Goal: Navigation & Orientation: Find specific page/section

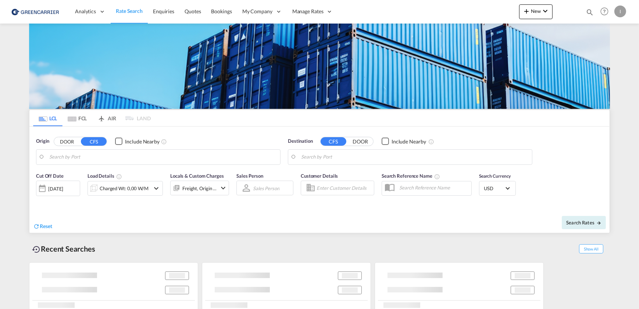
type input "[GEOGRAPHIC_DATA], [GEOGRAPHIC_DATA]"
type input "Callao, PECLL"
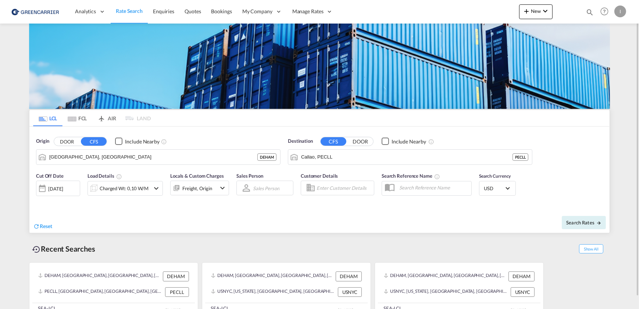
click at [620, 11] on div "I" at bounding box center [620, 12] width 12 height 12
click at [602, 52] on button "Logout" at bounding box center [612, 56] width 48 height 15
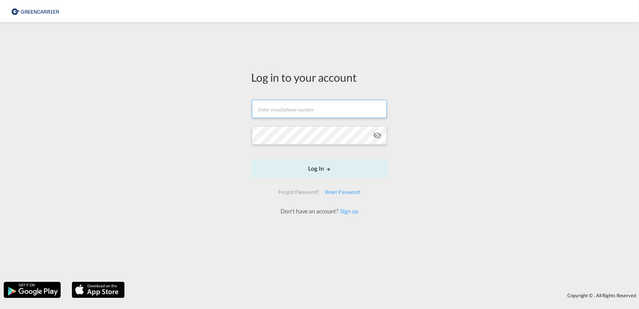
type input "[PERSON_NAME][EMAIL_ADDRESS][PERSON_NAME][DOMAIN_NAME]"
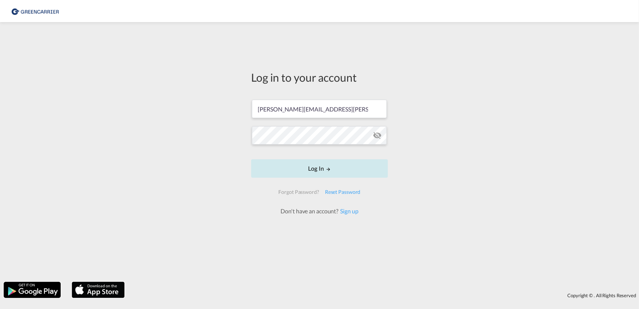
click at [333, 174] on button "Log In" at bounding box center [319, 168] width 137 height 18
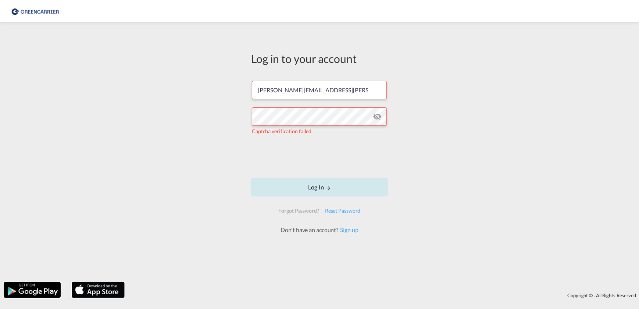
click at [282, 194] on button "Log In" at bounding box center [319, 187] width 137 height 18
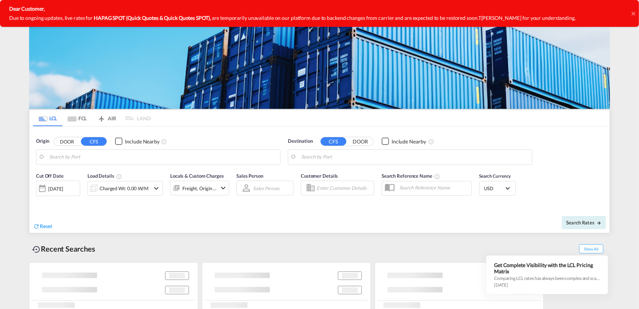
type input "[GEOGRAPHIC_DATA], [GEOGRAPHIC_DATA]"
type input "Callao, PECLL"
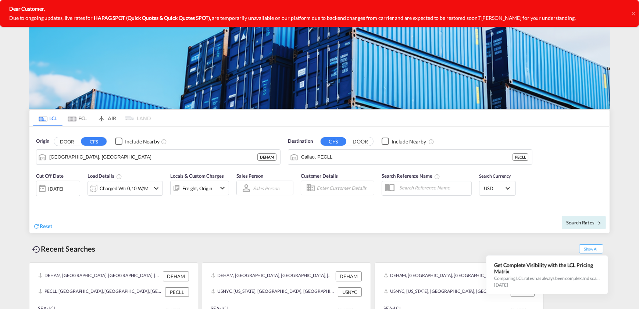
click at [633, 14] on icon at bounding box center [634, 14] width 4 height 6
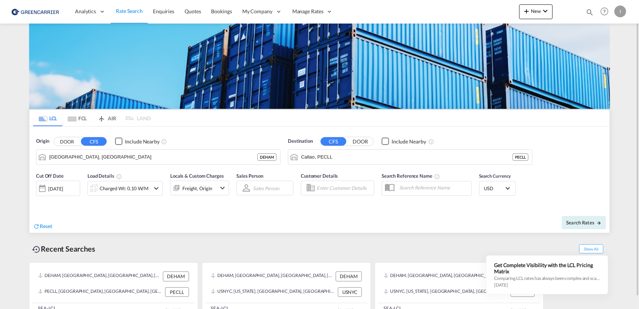
click at [622, 10] on div "I" at bounding box center [620, 12] width 12 height 12
click at [604, 57] on button "Logout" at bounding box center [612, 56] width 48 height 15
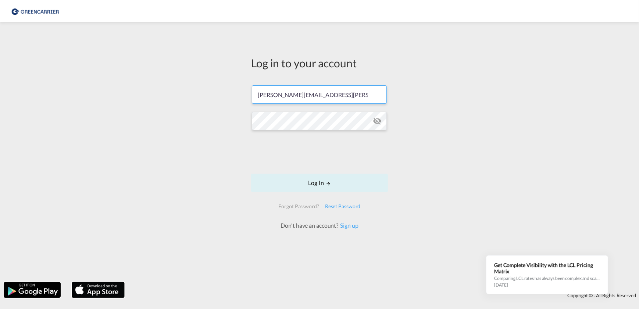
click at [316, 100] on input "[PERSON_NAME][EMAIL_ADDRESS][PERSON_NAME][DOMAIN_NAME]" at bounding box center [319, 94] width 135 height 18
type input "[PERSON_NAME][EMAIL_ADDRESS][DOMAIN_NAME]"
click at [329, 182] on md-icon "LOGIN" at bounding box center [328, 183] width 5 height 5
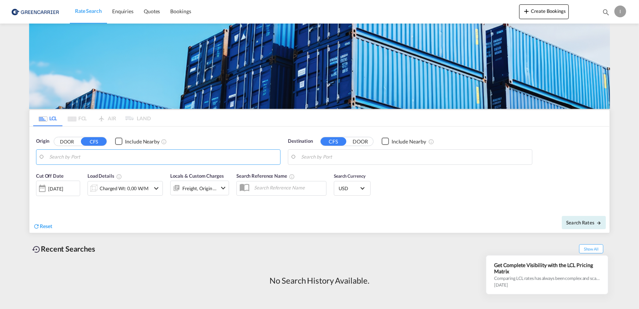
click at [232, 162] on md-autocomplete-wrap at bounding box center [162, 158] width 227 height 15
click at [213, 157] on input "Search by Port" at bounding box center [162, 156] width 227 height 11
click at [621, 8] on div "I" at bounding box center [620, 12] width 12 height 12
click at [607, 31] on button "My Profile" at bounding box center [612, 32] width 48 height 15
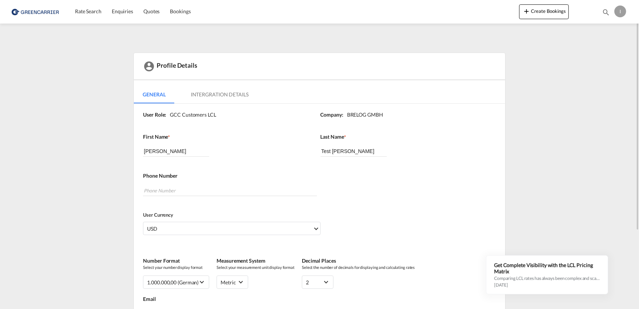
click at [331, 78] on div "Profile Details" at bounding box center [319, 66] width 371 height 27
click at [48, 10] on img at bounding box center [36, 11] width 50 height 17
click at [88, 11] on span "Rate Search" at bounding box center [88, 11] width 26 height 6
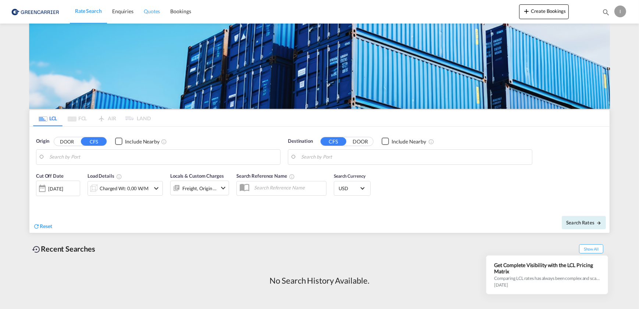
click at [153, 11] on span "Quotes" at bounding box center [152, 11] width 16 height 6
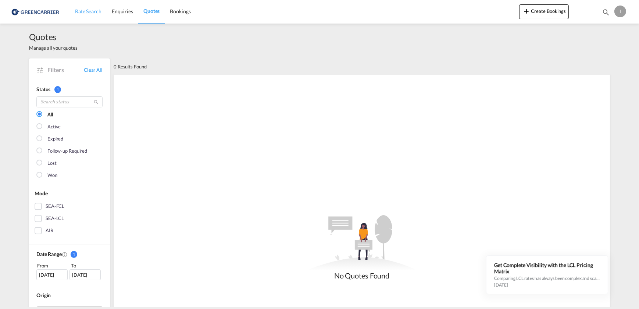
click at [89, 10] on span "Rate Search" at bounding box center [88, 11] width 26 height 6
